Goal: Information Seeking & Learning: Check status

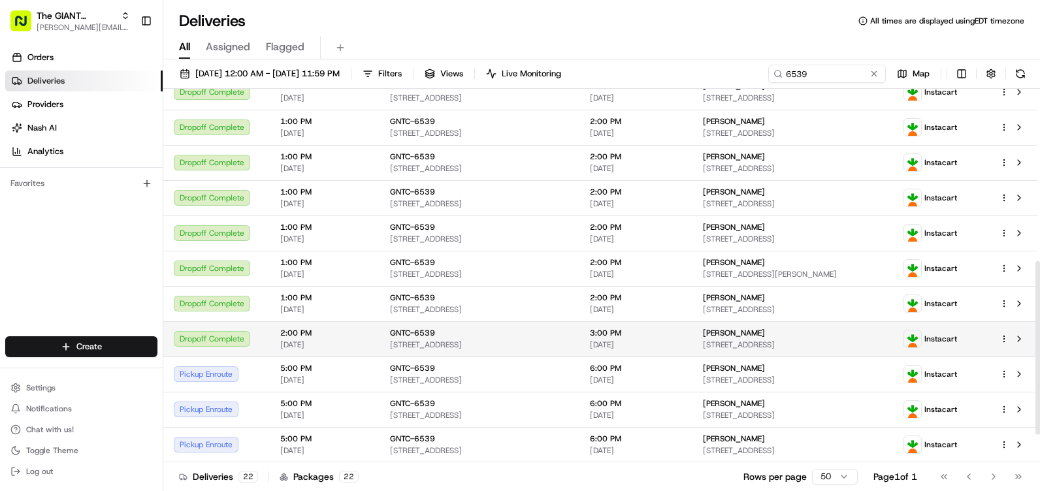
scroll to position [429, 0]
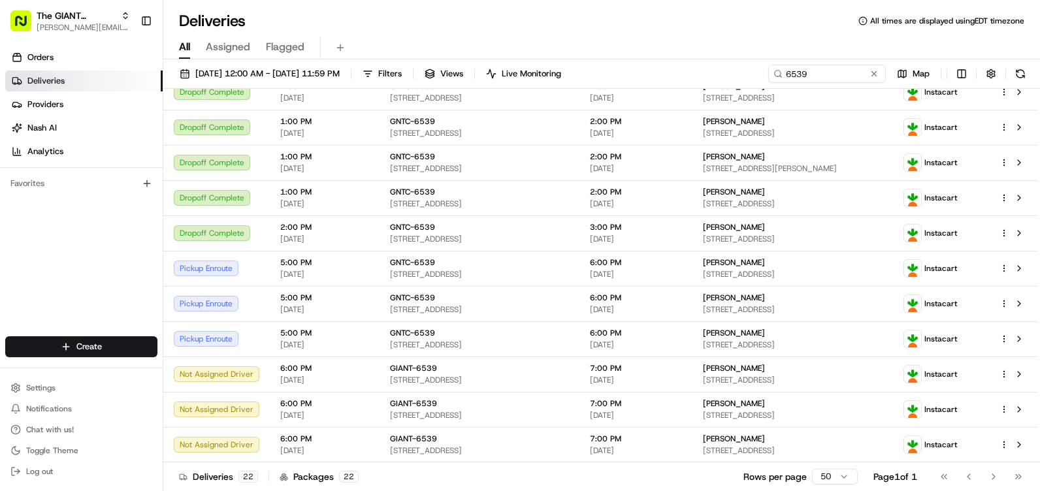
click at [351, 70] on div at bounding box center [351, 74] width 1 height 10
click at [402, 77] on span "Filters" at bounding box center [390, 74] width 24 height 12
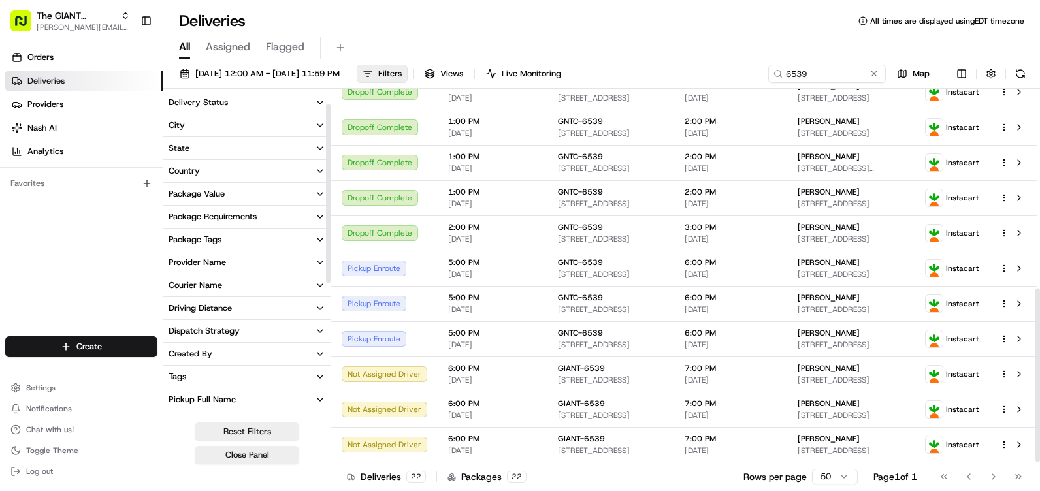
scroll to position [196, 0]
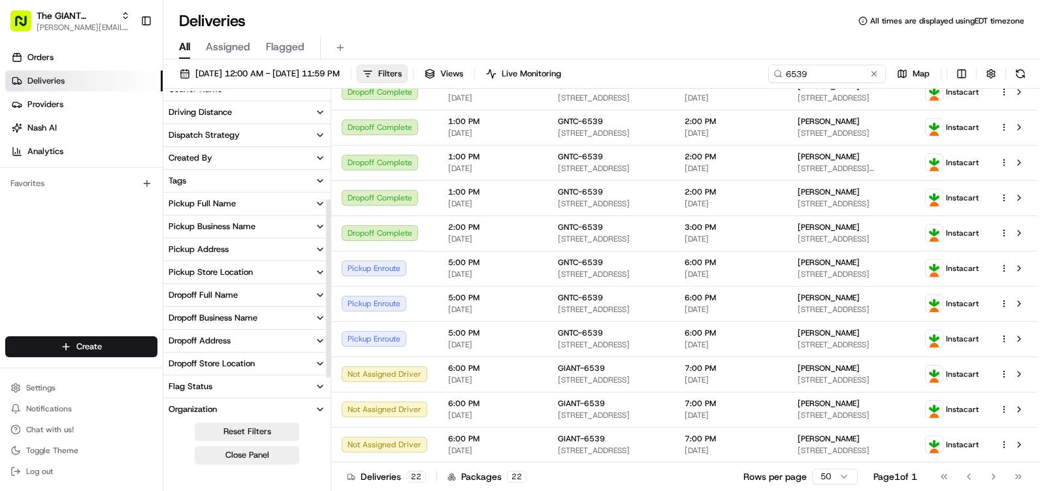
click at [233, 270] on div "Pickup Store Location" at bounding box center [211, 273] width 84 height 12
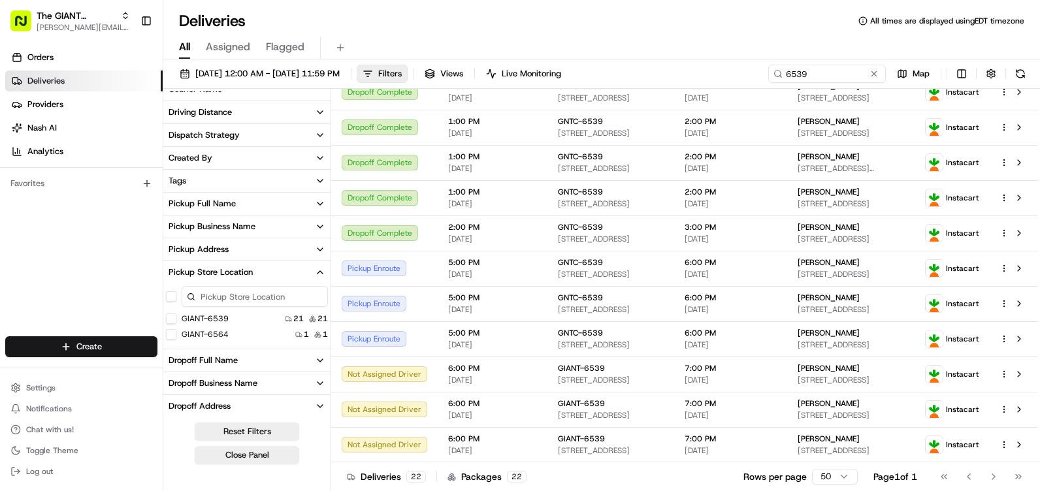
click at [224, 299] on input at bounding box center [255, 296] width 146 height 21
click at [252, 431] on button "Reset Filters" at bounding box center [247, 432] width 105 height 18
click at [263, 455] on button "Close Panel" at bounding box center [247, 455] width 105 height 18
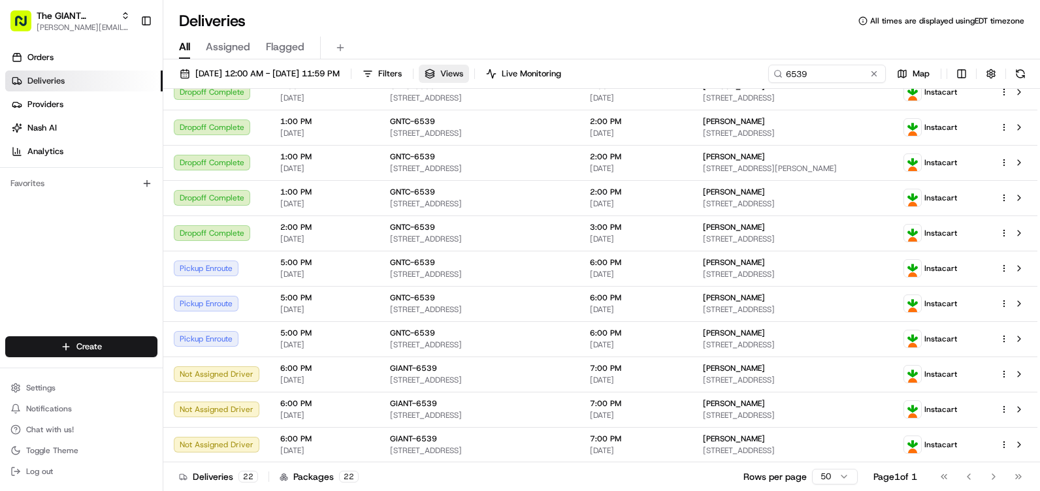
click at [463, 74] on span "Views" at bounding box center [451, 74] width 23 height 12
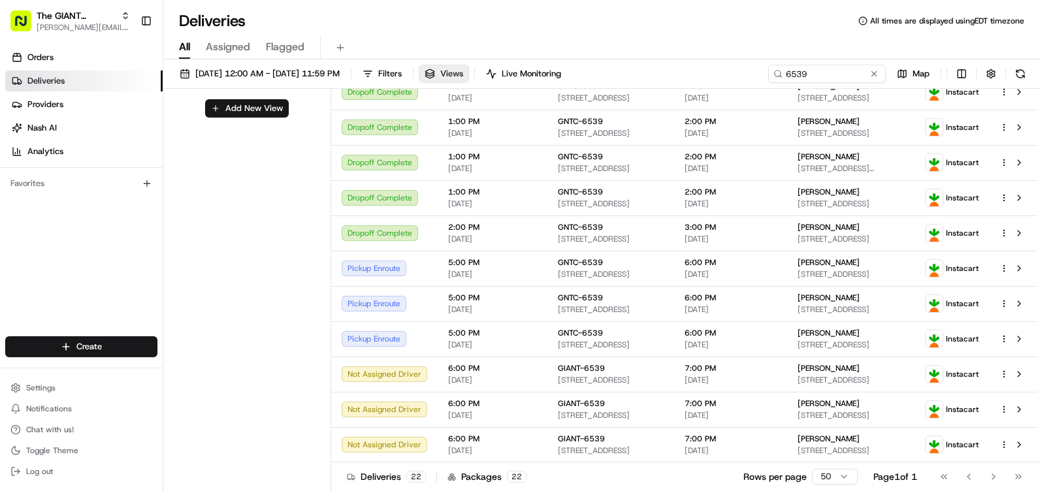
click at [463, 71] on span "Views" at bounding box center [451, 74] width 23 height 12
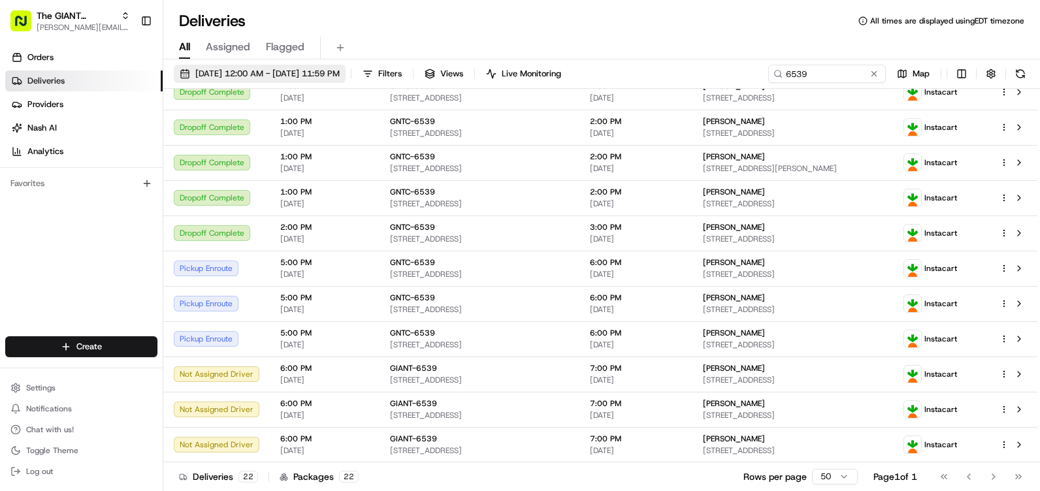
click at [319, 69] on span "08/18/2025 12:00 AM - 08/18/2025 11:59 PM" at bounding box center [267, 74] width 144 height 12
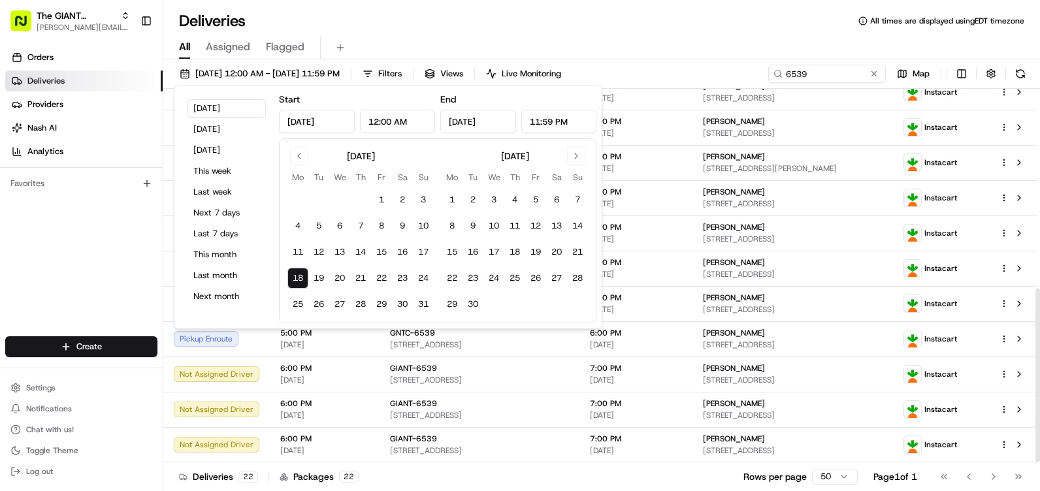
click at [299, 277] on button "18" at bounding box center [297, 278] width 21 height 21
click at [635, 199] on span "[DATE]" at bounding box center [636, 204] width 92 height 10
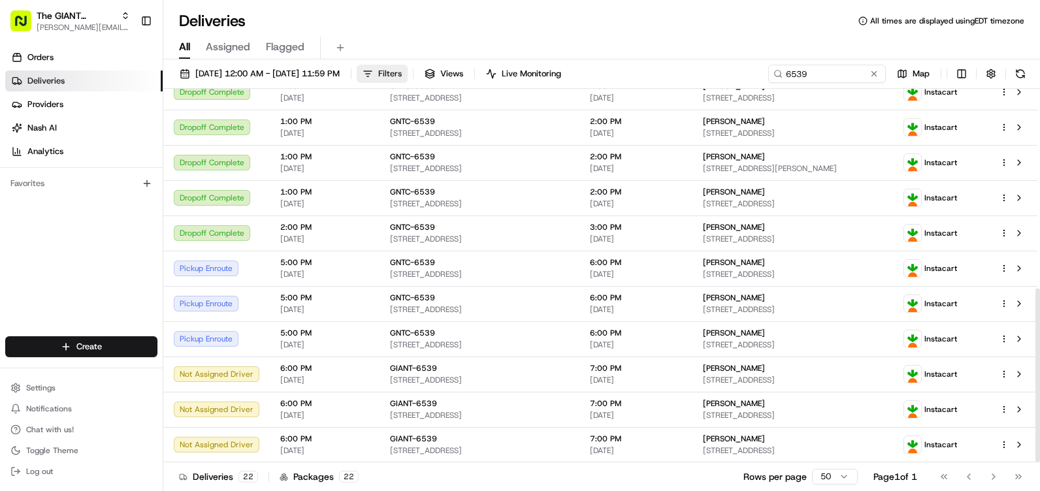
click at [402, 73] on span "Filters" at bounding box center [390, 74] width 24 height 12
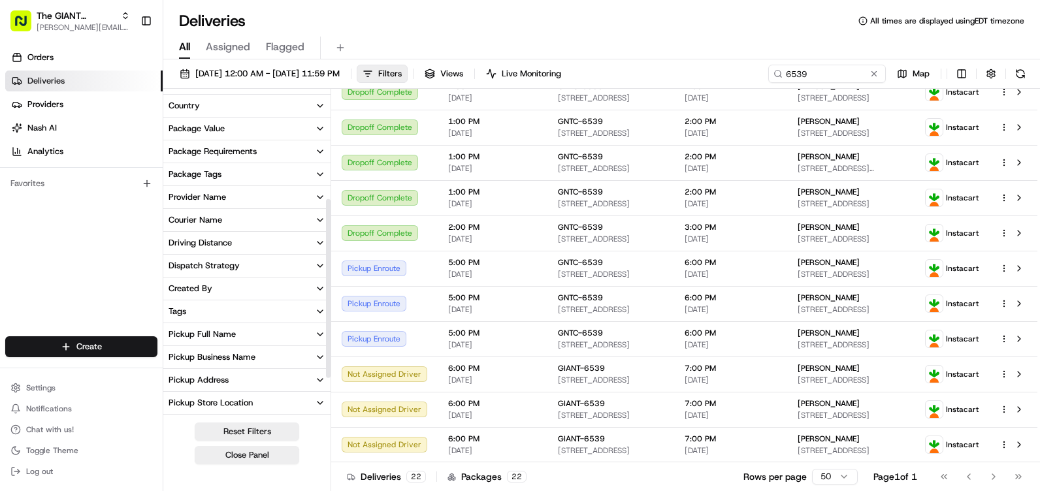
scroll to position [196, 0]
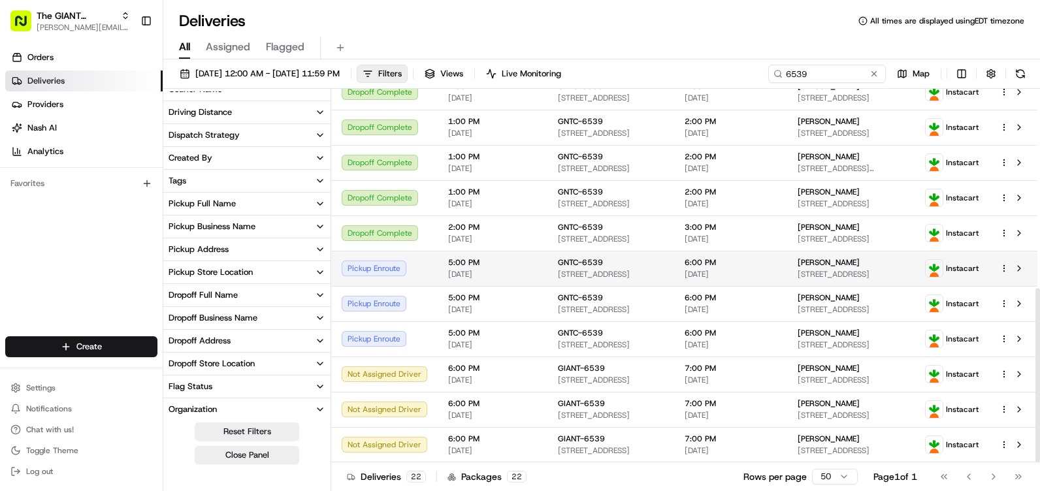
click at [583, 275] on span "[STREET_ADDRESS]" at bounding box center [611, 274] width 106 height 10
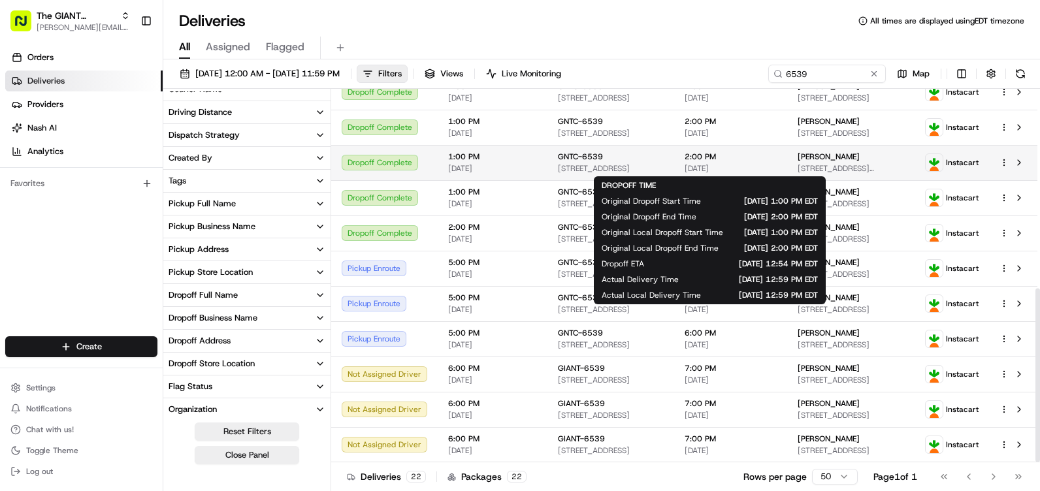
click at [770, 168] on td "2:00 PM 08/18/2025" at bounding box center [730, 162] width 113 height 35
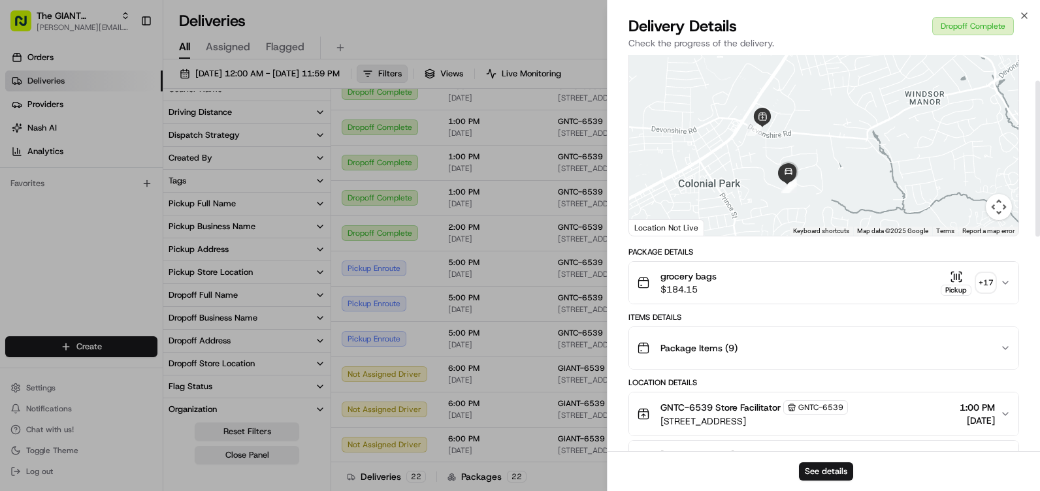
scroll to position [131, 0]
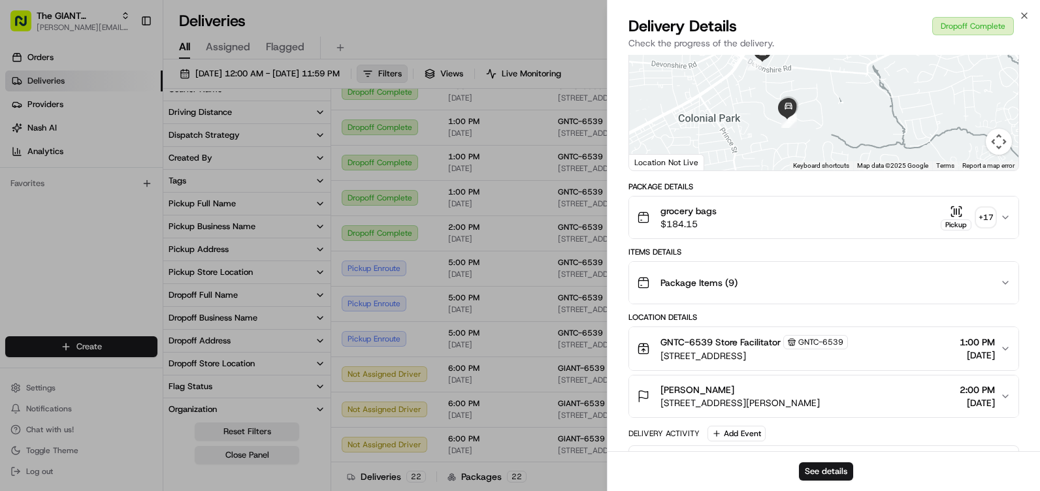
click at [754, 304] on div "Package Items ( 9 )" at bounding box center [823, 282] width 391 height 43
drag, startPoint x: 706, startPoint y: 314, endPoint x: 630, endPoint y: 318, distance: 75.9
click at [630, 318] on div "Location Details" at bounding box center [823, 317] width 391 height 10
click at [676, 318] on div "Location Details" at bounding box center [823, 317] width 391 height 10
drag, startPoint x: 676, startPoint y: 318, endPoint x: 704, endPoint y: 318, distance: 28.1
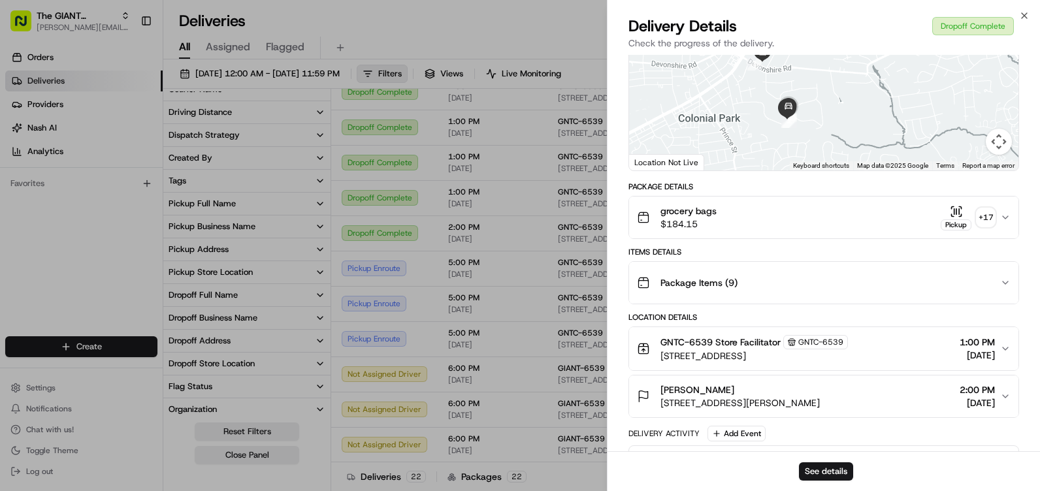
click at [704, 318] on div "Location Details" at bounding box center [823, 317] width 391 height 10
click at [700, 315] on div "Location Details" at bounding box center [823, 317] width 391 height 10
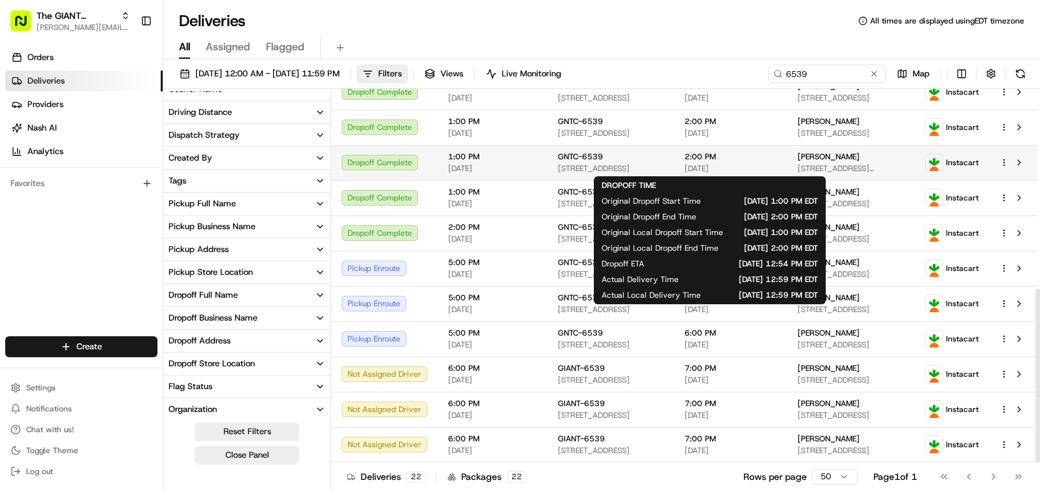
click at [737, 161] on span "2:00 PM" at bounding box center [731, 157] width 92 height 10
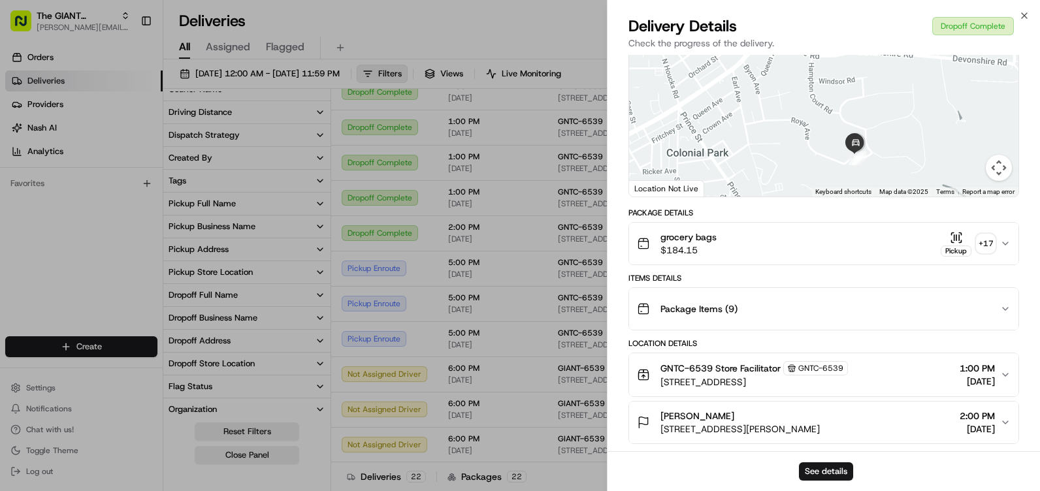
scroll to position [196, 0]
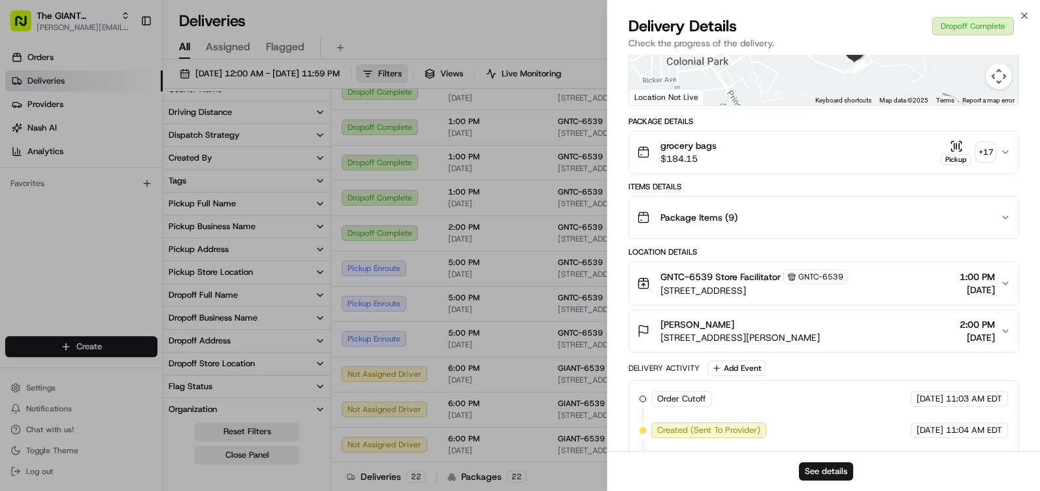
click at [874, 328] on div "Sean Scheiderer 5103 Gallo Way, Harrisburg, PA 17112, US 2:00 PM 08/18/2025" at bounding box center [818, 331] width 363 height 26
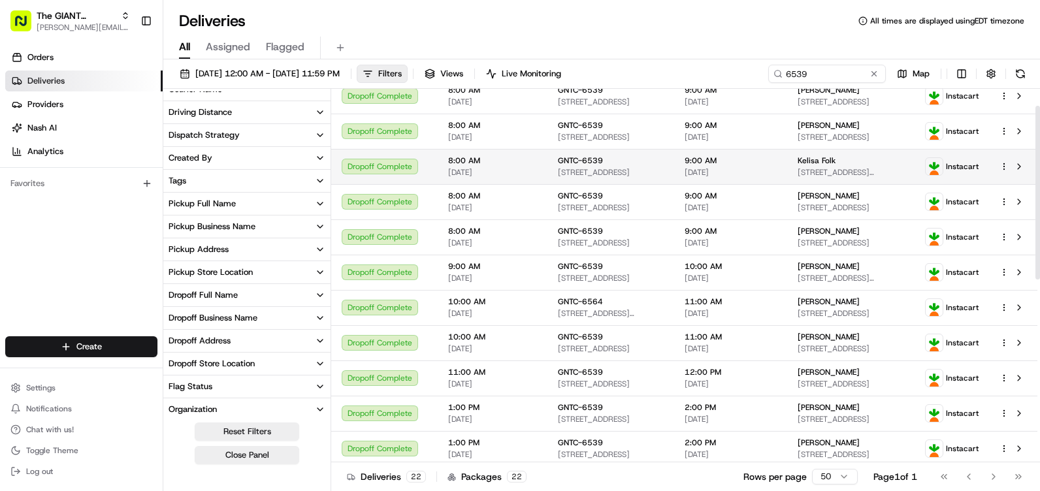
scroll to position [0, 0]
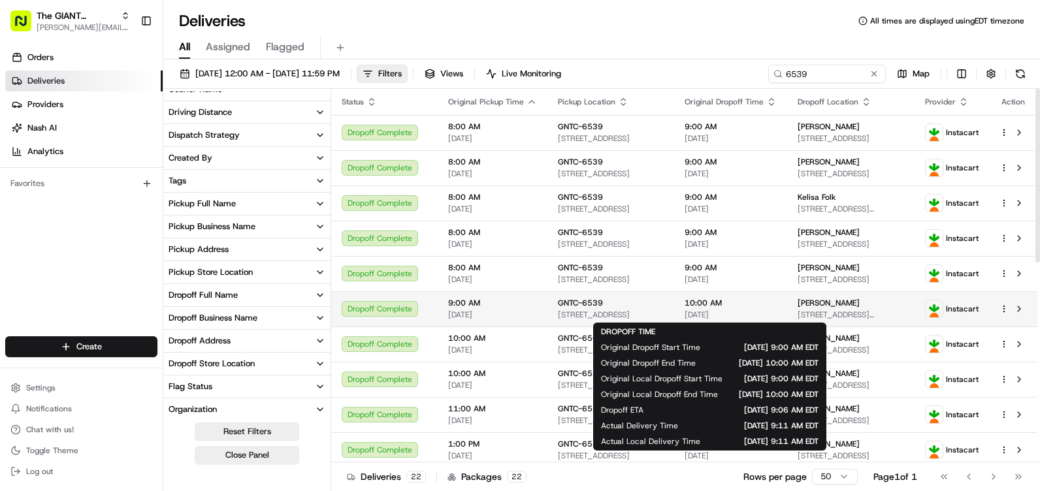
click at [749, 309] on div "10:00 AM 08/18/2025" at bounding box center [731, 309] width 92 height 22
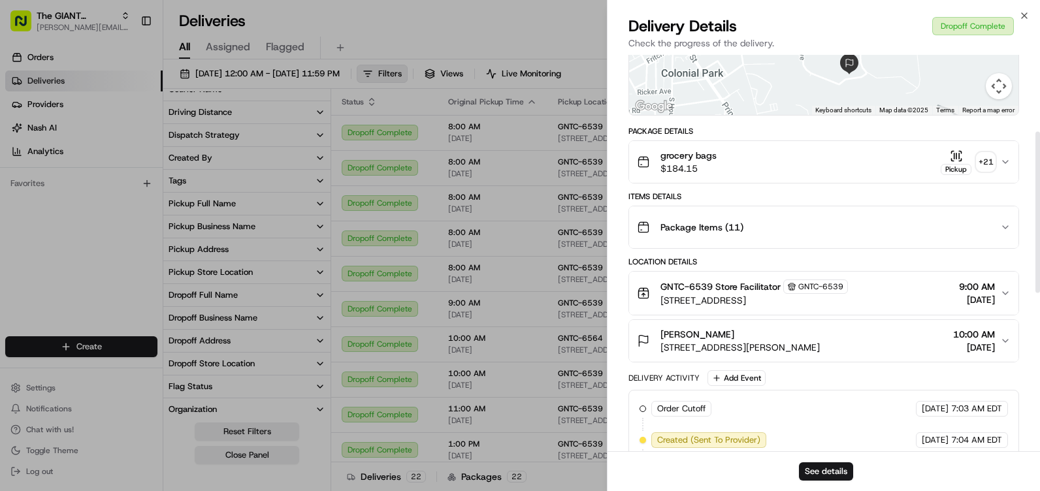
scroll to position [382, 0]
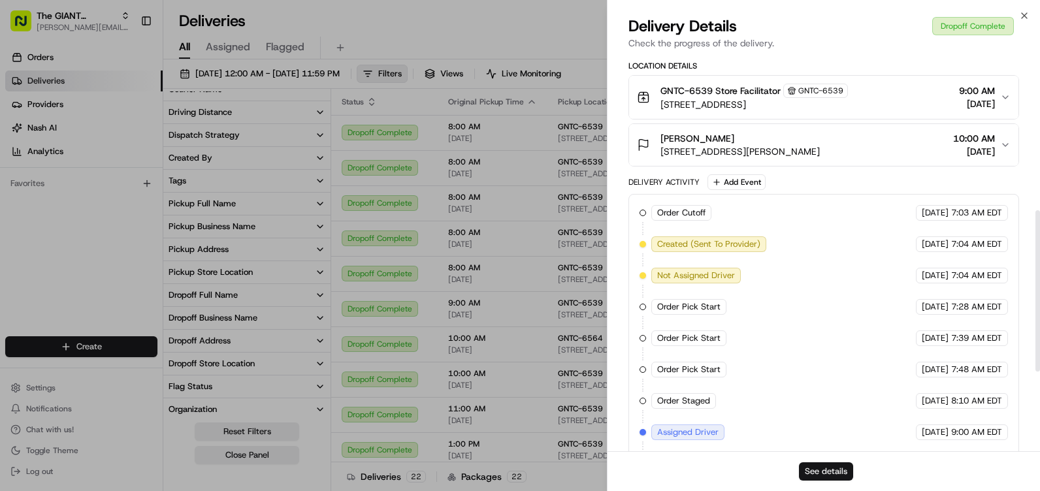
click at [814, 475] on button "See details" at bounding box center [826, 472] width 54 height 18
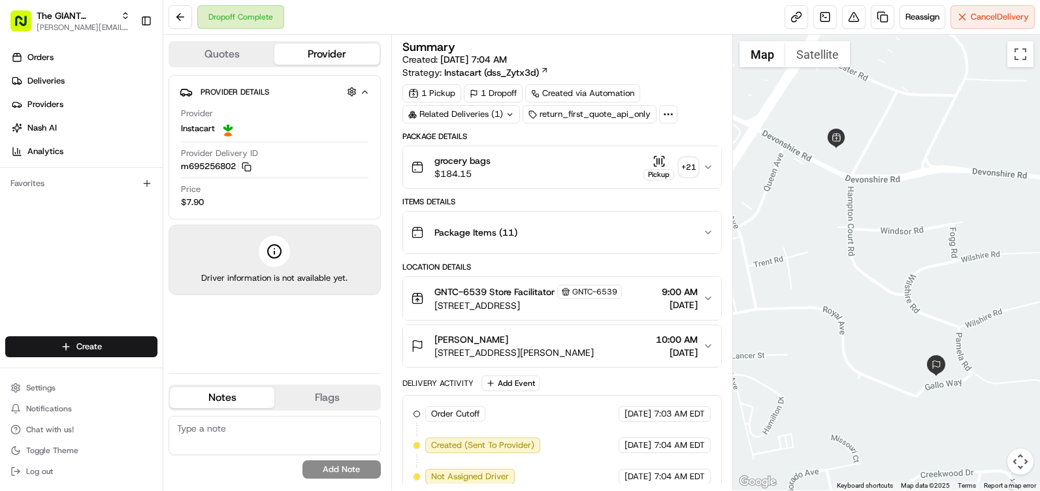
click at [221, 127] on img at bounding box center [228, 129] width 16 height 16
click at [307, 389] on button "Flags" at bounding box center [326, 397] width 105 height 21
click at [261, 406] on button "Notes" at bounding box center [222, 397] width 105 height 21
click at [478, 114] on div "Related Deliveries (1)" at bounding box center [461, 114] width 118 height 18
click at [507, 114] on icon at bounding box center [508, 114] width 8 height 8
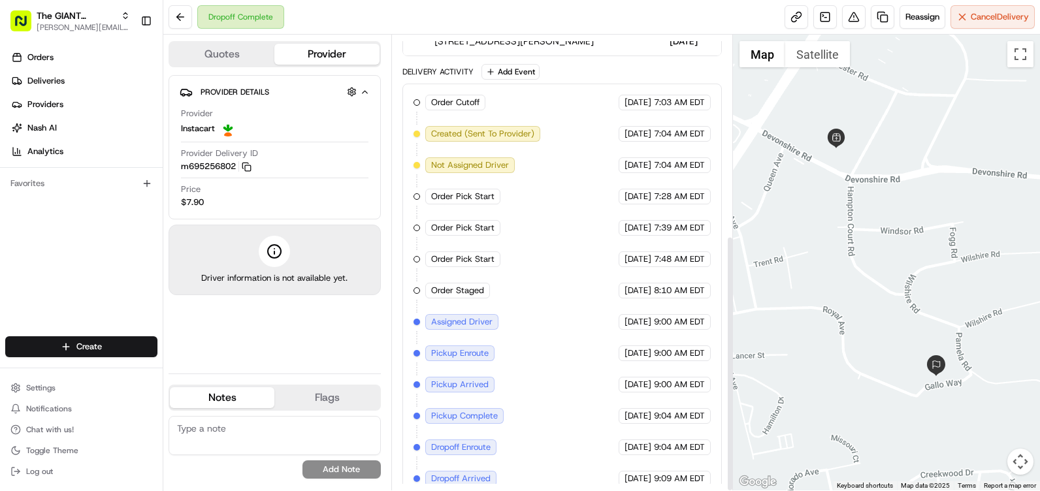
scroll to position [357, 0]
